Goal: Navigation & Orientation: Find specific page/section

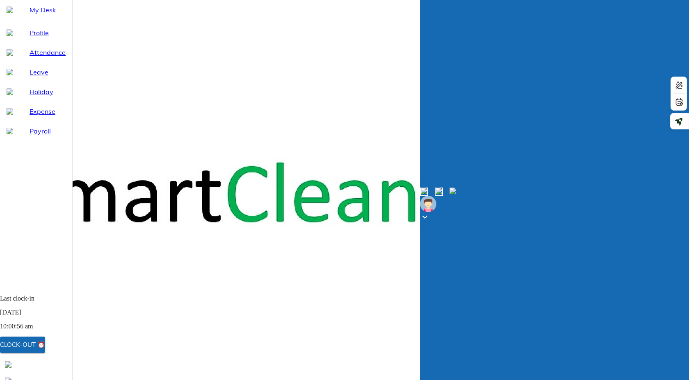
click at [32, 43] on div "Profile" at bounding box center [36, 33] width 72 height 20
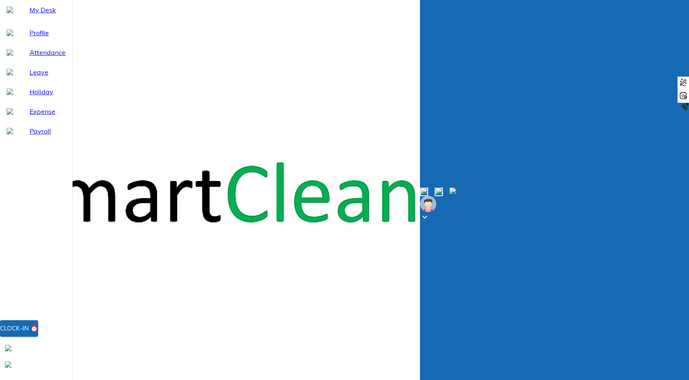
click at [32, 57] on span "Attendance" at bounding box center [48, 53] width 36 height 10
select select "9"
click at [30, 77] on span "Leave" at bounding box center [48, 72] width 36 height 10
select select "9"
click at [30, 15] on span "My Desk" at bounding box center [48, 10] width 36 height 10
